Goal: Find specific page/section: Find specific page/section

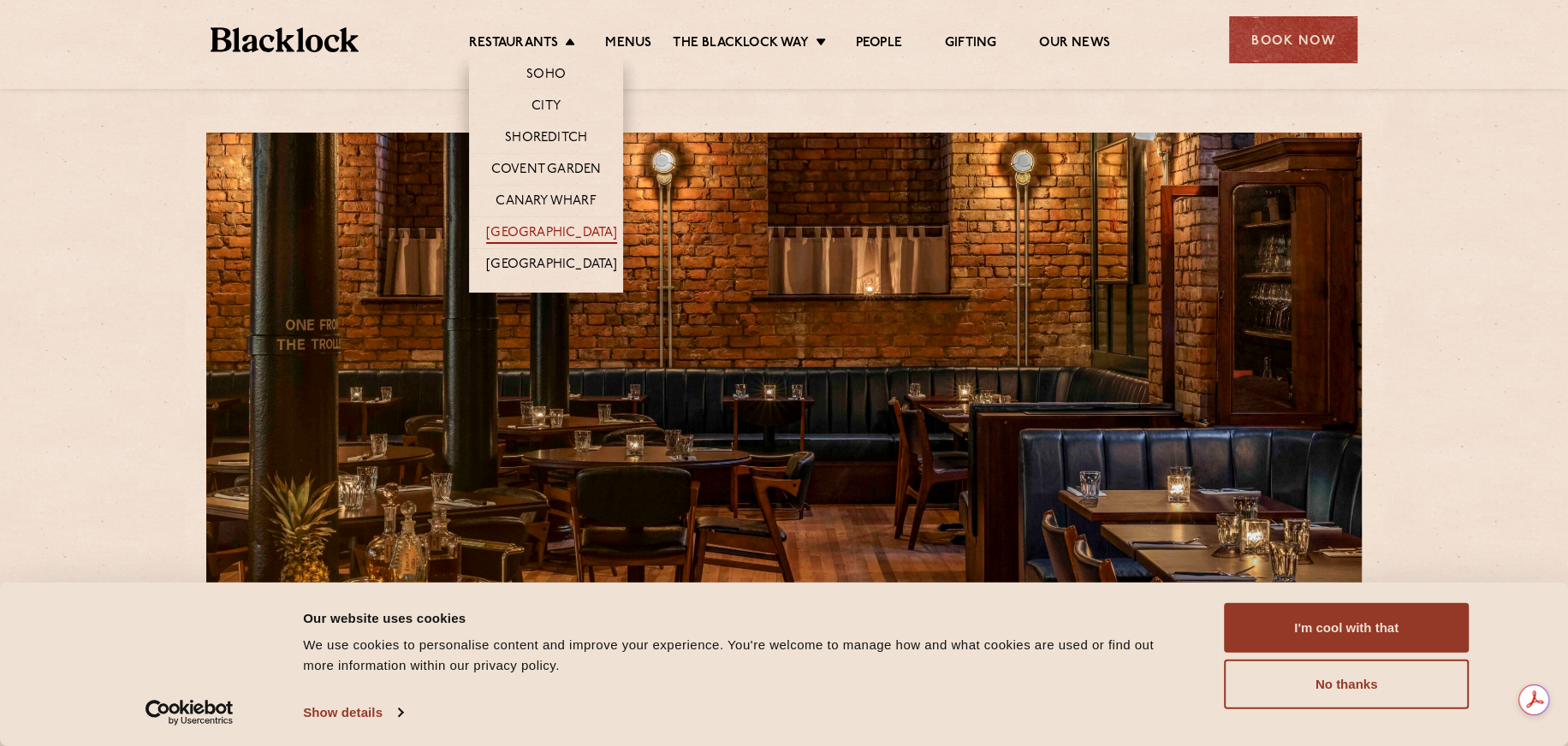
click at [559, 232] on link "[GEOGRAPHIC_DATA]" at bounding box center [552, 234] width 131 height 19
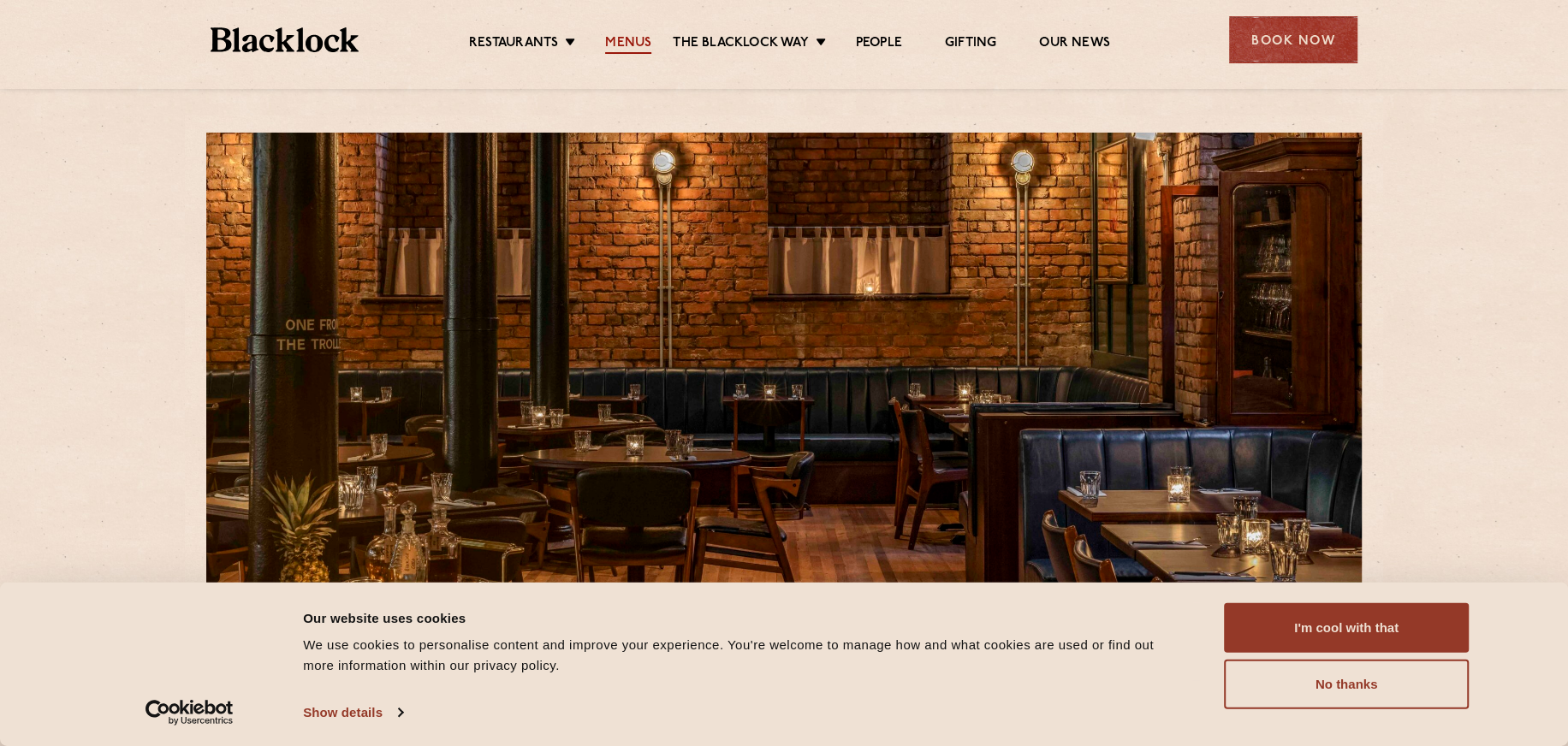
click at [649, 45] on link "Menus" at bounding box center [628, 44] width 46 height 19
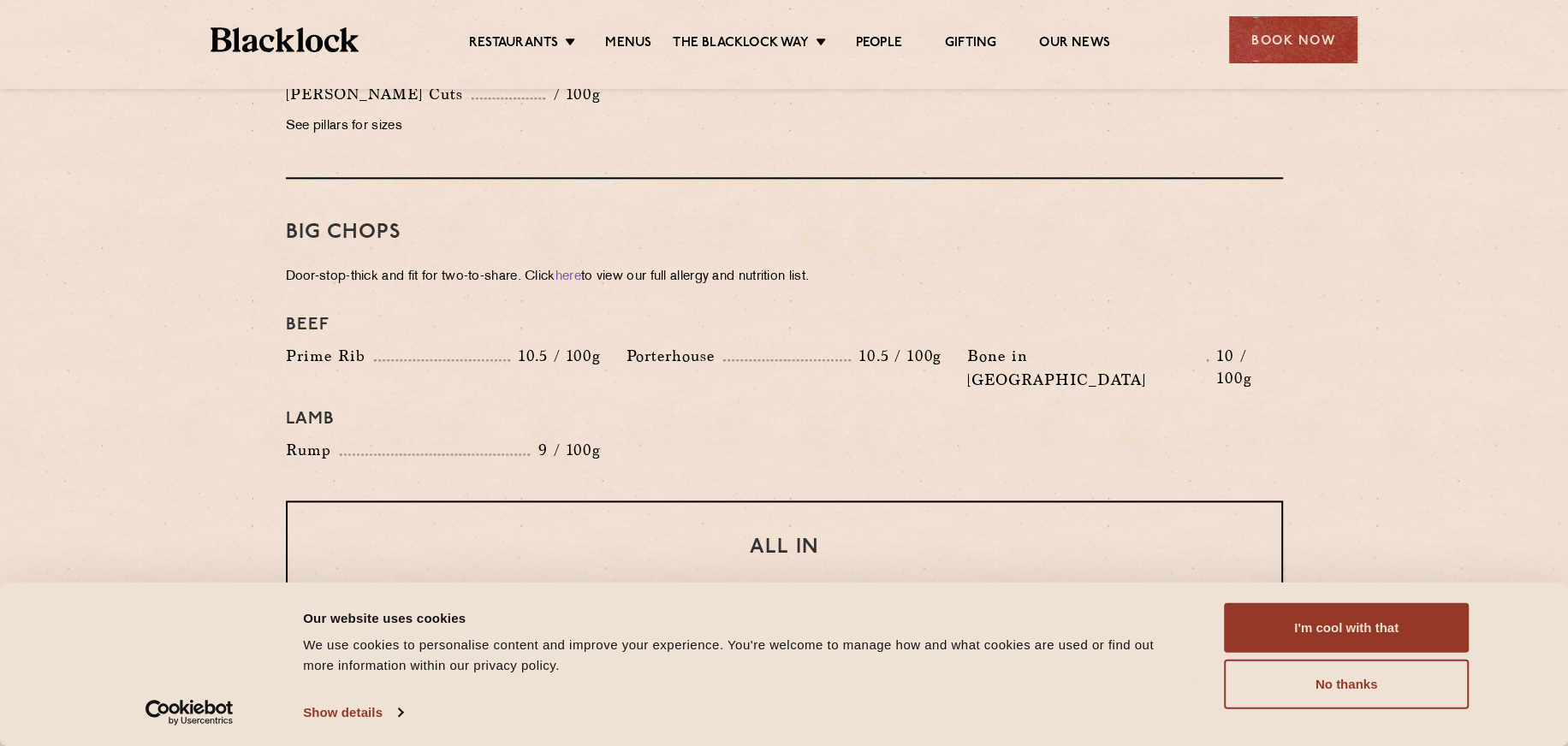
scroll to position [1796, 0]
